Goal: Task Accomplishment & Management: Use online tool/utility

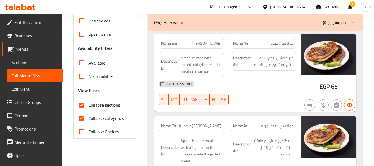
scroll to position [145, 0]
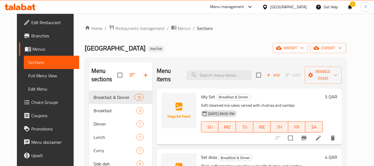
click at [299, 3] on div "Qatar" at bounding box center [284, 6] width 53 height 13
click at [304, 6] on div "Qatar" at bounding box center [288, 7] width 37 height 6
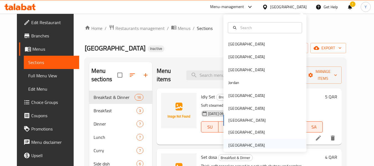
click at [263, 148] on div "[GEOGRAPHIC_DATA]" at bounding box center [246, 145] width 45 height 13
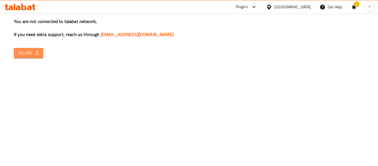
click at [28, 51] on span "Reload" at bounding box center [28, 53] width 20 height 7
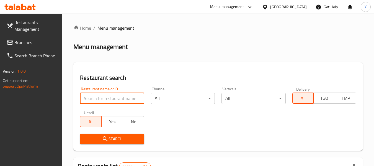
click at [98, 95] on input "search" at bounding box center [112, 98] width 64 height 11
paste input "Tikka Bite Restaurent"
type input "Tikka Bite Restaurent"
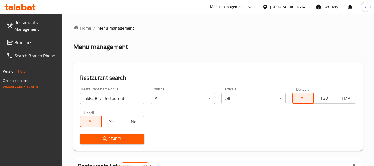
click at [112, 137] on span "Search" at bounding box center [111, 138] width 55 height 7
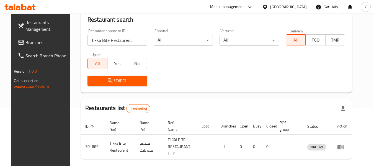
scroll to position [74, 0]
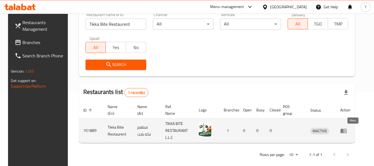
click at [346, 133] on icon "enhanced table" at bounding box center [343, 130] width 6 height 5
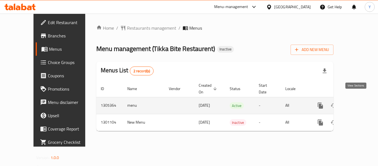
click at [357, 102] on icon "enhanced table" at bounding box center [360, 105] width 7 height 7
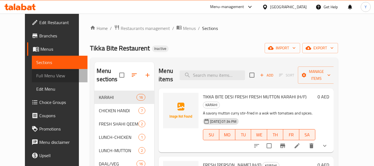
click at [48, 75] on span "Full Menu View" at bounding box center [59, 75] width 47 height 7
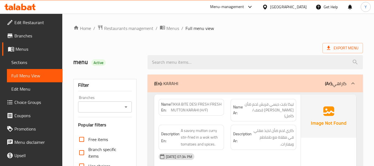
scroll to position [145, 0]
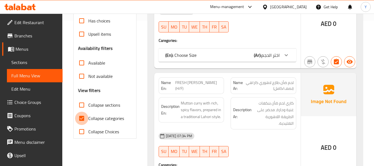
click at [87, 117] on input "Collapse categories" at bounding box center [81, 118] width 13 height 13
checkbox input "false"
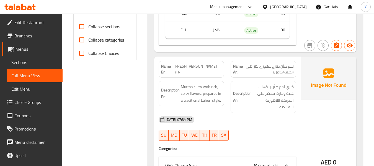
scroll to position [204, 0]
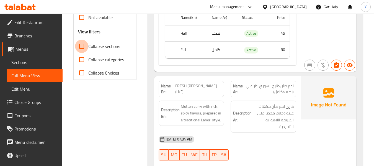
click at [84, 50] on input "Collapse sections" at bounding box center [81, 46] width 13 height 13
checkbox input "true"
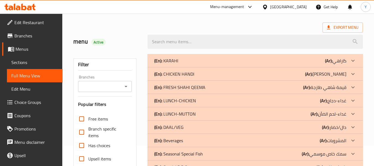
scroll to position [27, 0]
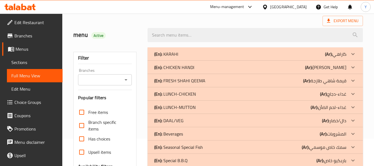
click at [325, 58] on b "(Ar):" at bounding box center [328, 54] width 7 height 8
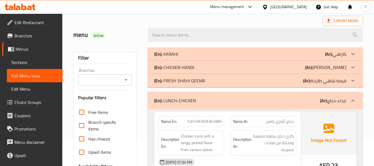
click at [333, 57] on p "(Ar): قيمة شاهي طازجة" at bounding box center [335, 54] width 21 height 7
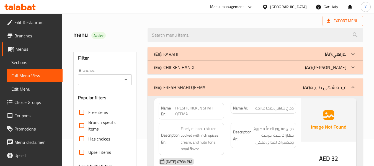
click at [341, 57] on p "(Ar): هاندي دجاج" at bounding box center [335, 54] width 21 height 7
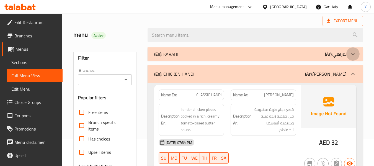
click at [348, 54] on div at bounding box center [352, 53] width 13 height 13
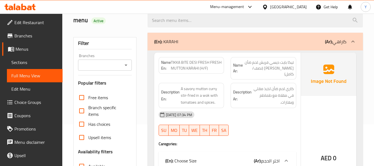
scroll to position [77, 0]
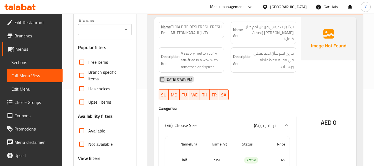
click at [162, 27] on strong "Name En:" at bounding box center [166, 30] width 10 height 12
copy strong "Name"
click at [162, 27] on strong "Name En:" at bounding box center [166, 30] width 10 height 12
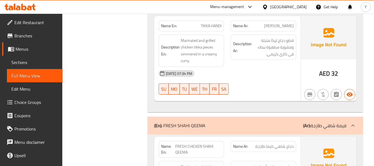
scroll to position [3403, 0]
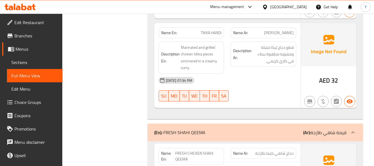
copy strong "Name En:"
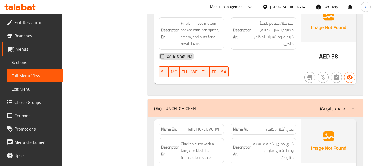
scroll to position [3621, 0]
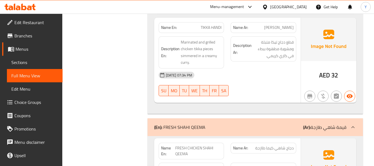
scroll to position [3380, 0]
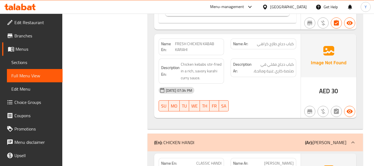
scroll to position [2756, 0]
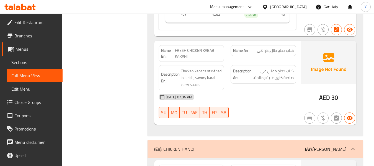
copy strong "Name En:"
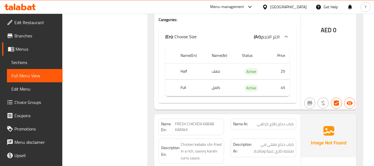
scroll to position [2828, 0]
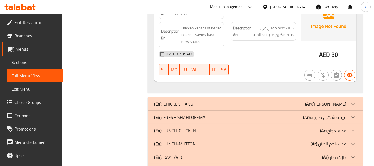
scroll to position [2739, 0]
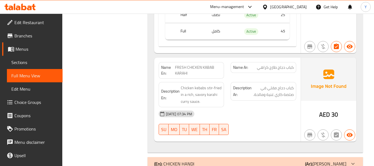
click at [162, 64] on strong "Name En:" at bounding box center [168, 70] width 14 height 12
copy strong "Name"
click at [162, 64] on strong "Name En:" at bounding box center [168, 70] width 14 height 12
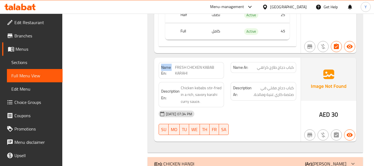
click at [162, 64] on strong "Name En:" at bounding box center [168, 70] width 14 height 12
copy strong "Name En:"
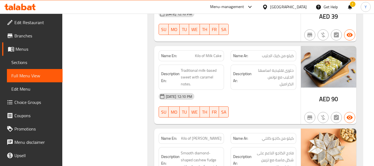
scroll to position [7551, 0]
